Goal: Information Seeking & Learning: Learn about a topic

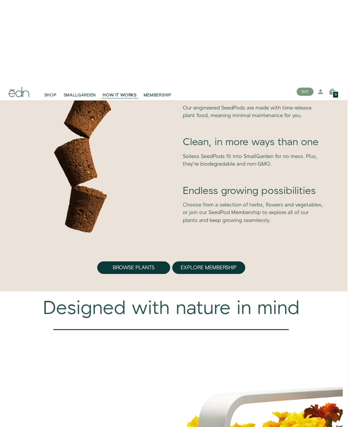
scroll to position [1442, 1]
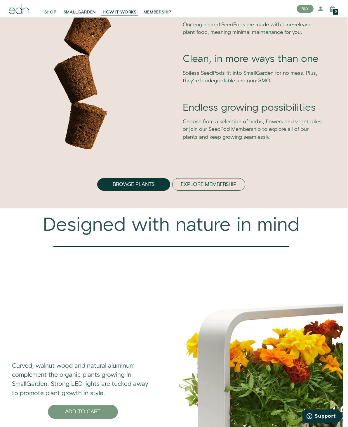
click at [200, 186] on button "Explore Membership" at bounding box center [208, 184] width 73 height 13
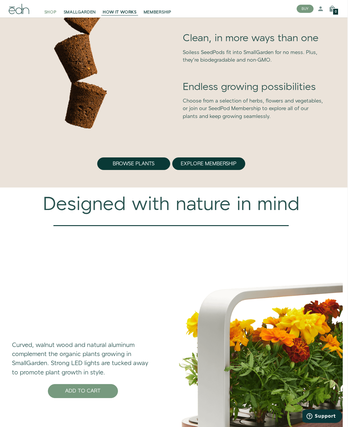
click at [50, 15] on span "SHOP" at bounding box center [50, 12] width 12 height 6
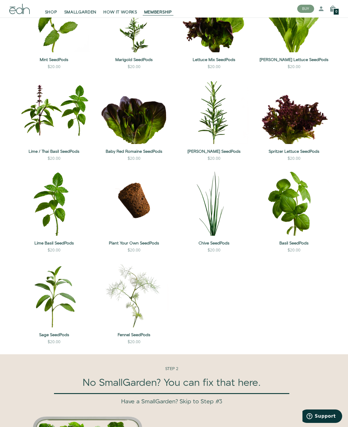
scroll to position [718, 0]
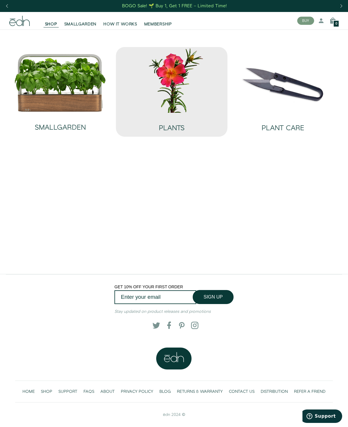
click at [165, 97] on img at bounding box center [172, 79] width 102 height 65
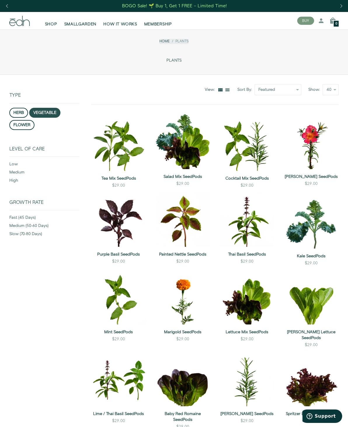
click at [45, 108] on button "vegetable" at bounding box center [44, 113] width 31 height 10
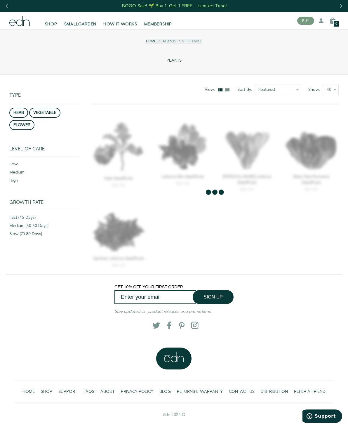
scroll to position [21, 0]
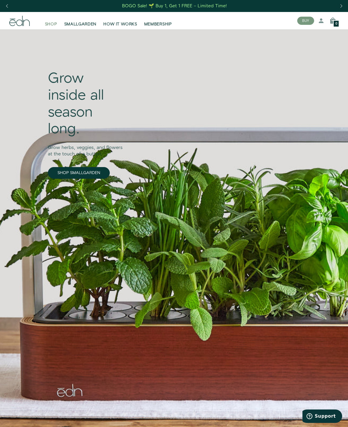
click at [51, 27] on span "SHOP" at bounding box center [51, 24] width 12 height 6
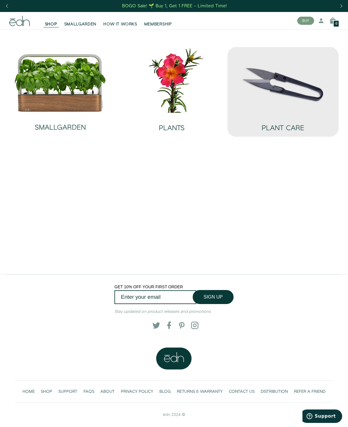
click at [283, 99] on img at bounding box center [283, 79] width 102 height 65
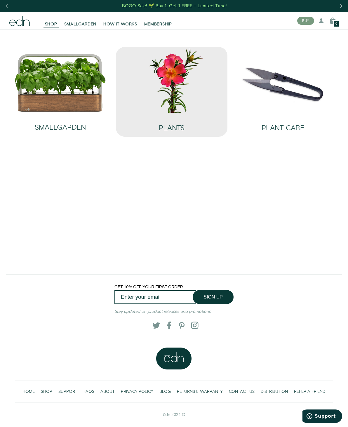
click at [178, 108] on img at bounding box center [172, 79] width 102 height 65
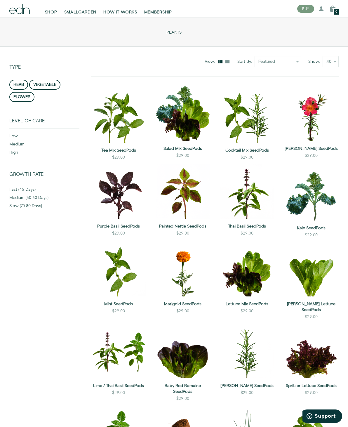
scroll to position [28, 0]
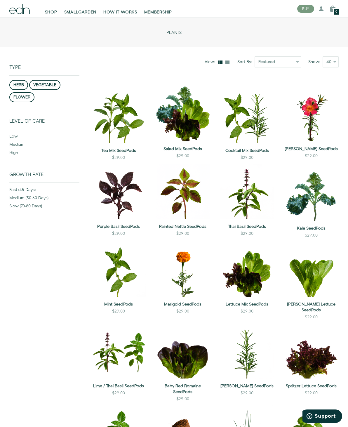
click at [18, 189] on div "fast (45 days)" at bounding box center [44, 191] width 70 height 8
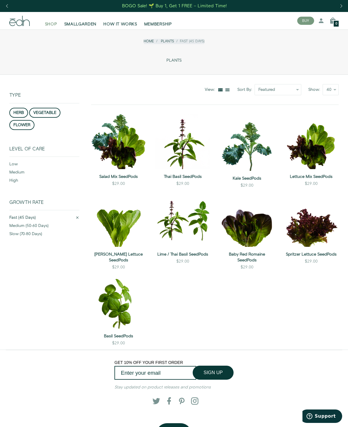
click at [53, 22] on span "SHOP" at bounding box center [51, 24] width 12 height 6
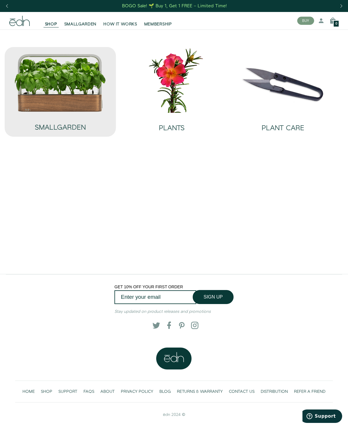
click at [38, 96] on img at bounding box center [60, 82] width 92 height 59
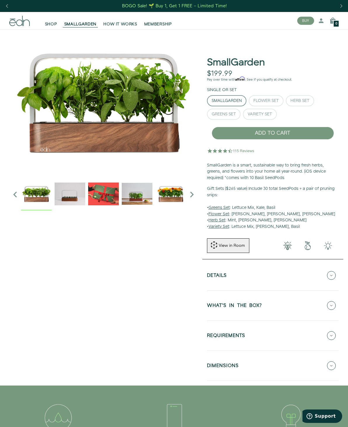
click at [66, 196] on img "2 / 6" at bounding box center [70, 193] width 31 height 31
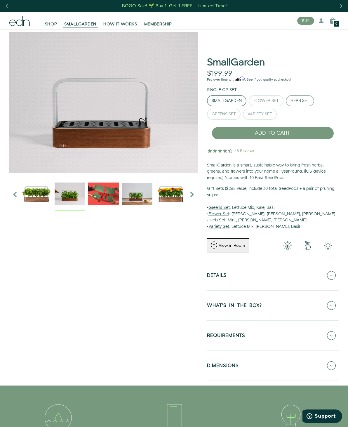
click at [304, 99] on div "Herb Set" at bounding box center [299, 101] width 19 height 4
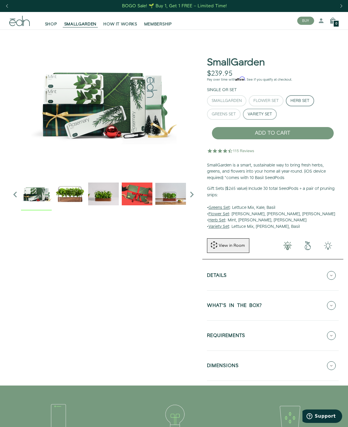
click at [265, 114] on div "Variety Set" at bounding box center [260, 114] width 25 height 4
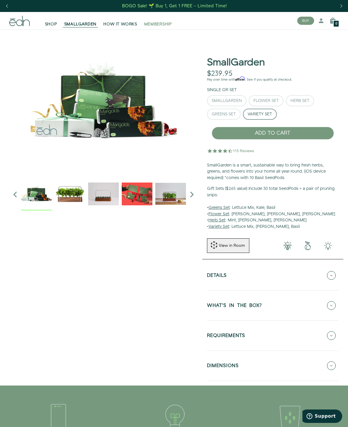
click at [168, 26] on span "MEMBERSHIP" at bounding box center [158, 24] width 28 height 6
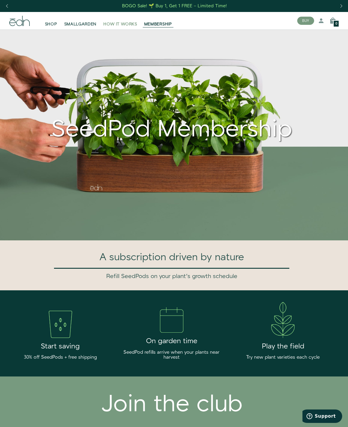
click at [126, 23] on span "HOW IT WORKS" at bounding box center [120, 24] width 34 height 6
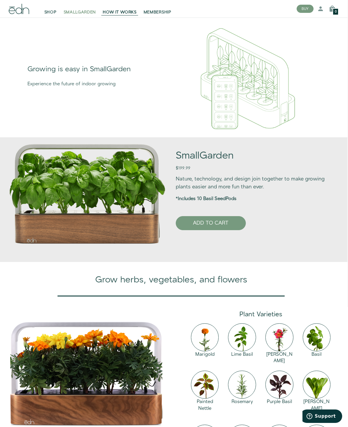
scroll to position [194, 1]
